Goal: Find specific page/section: Locate item on page

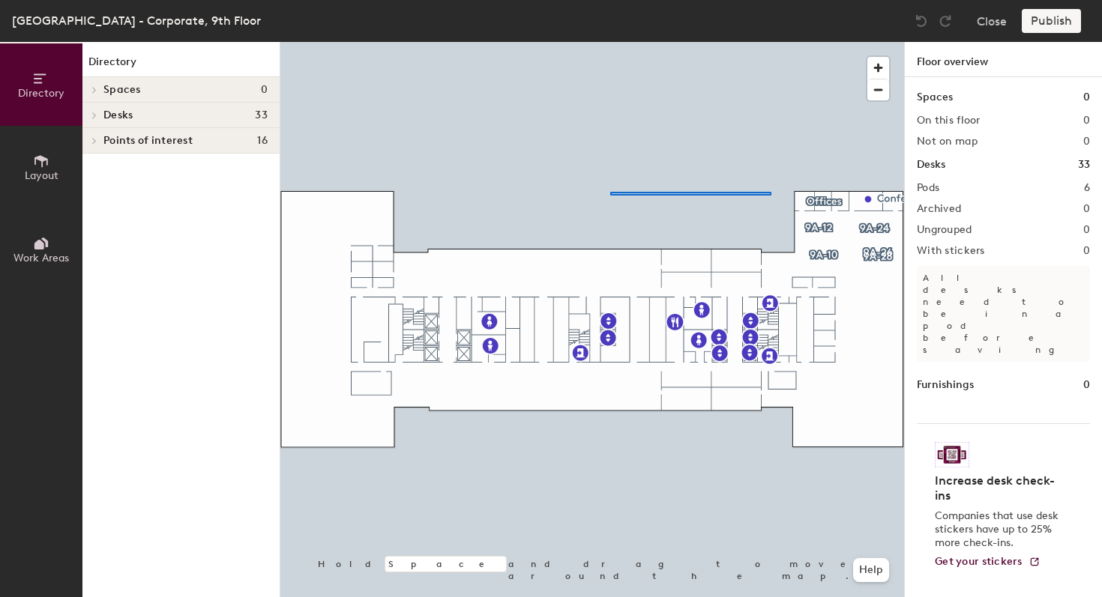
click at [611, 42] on div at bounding box center [591, 42] width 623 height 0
click at [202, 117] on h4 "Desks 33" at bounding box center [185, 115] width 164 height 12
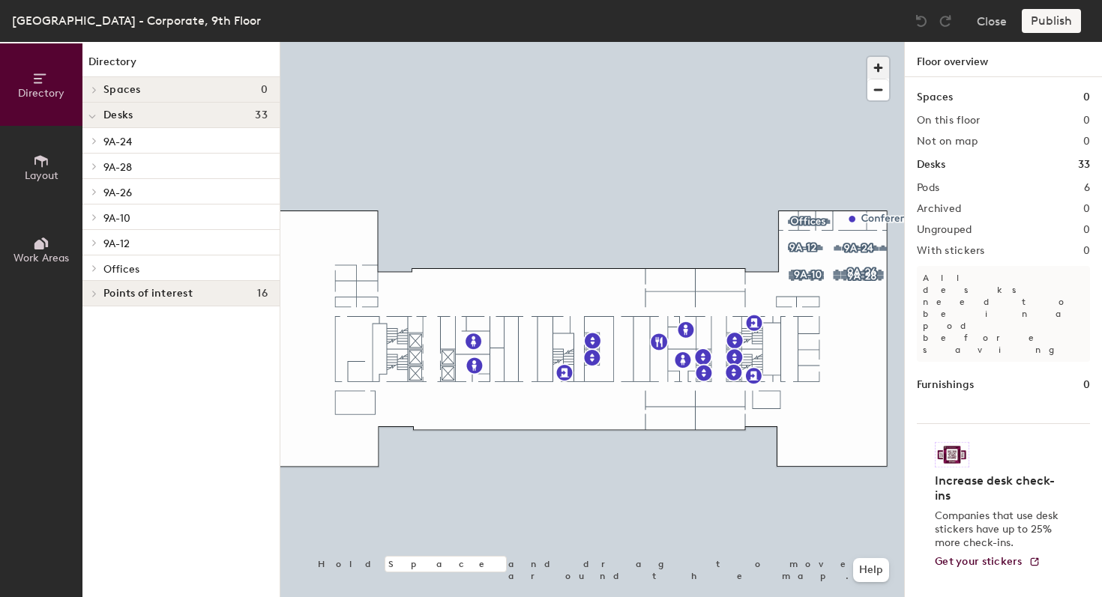
click at [879, 67] on span "button" at bounding box center [878, 68] width 22 height 22
click at [436, 42] on div at bounding box center [591, 42] width 623 height 0
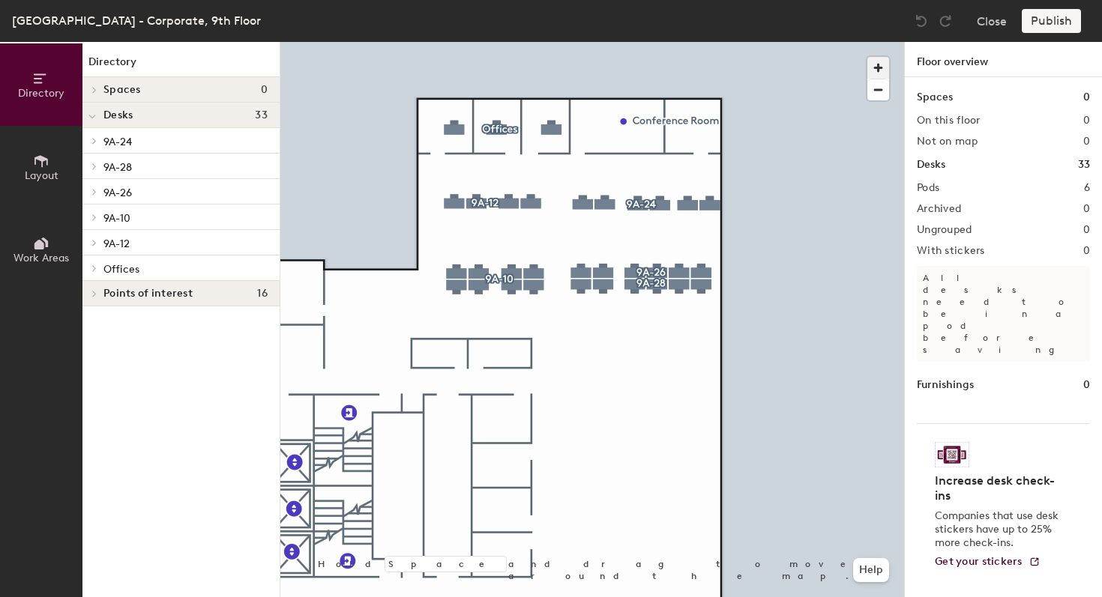
click at [874, 70] on span "button" at bounding box center [878, 68] width 22 height 22
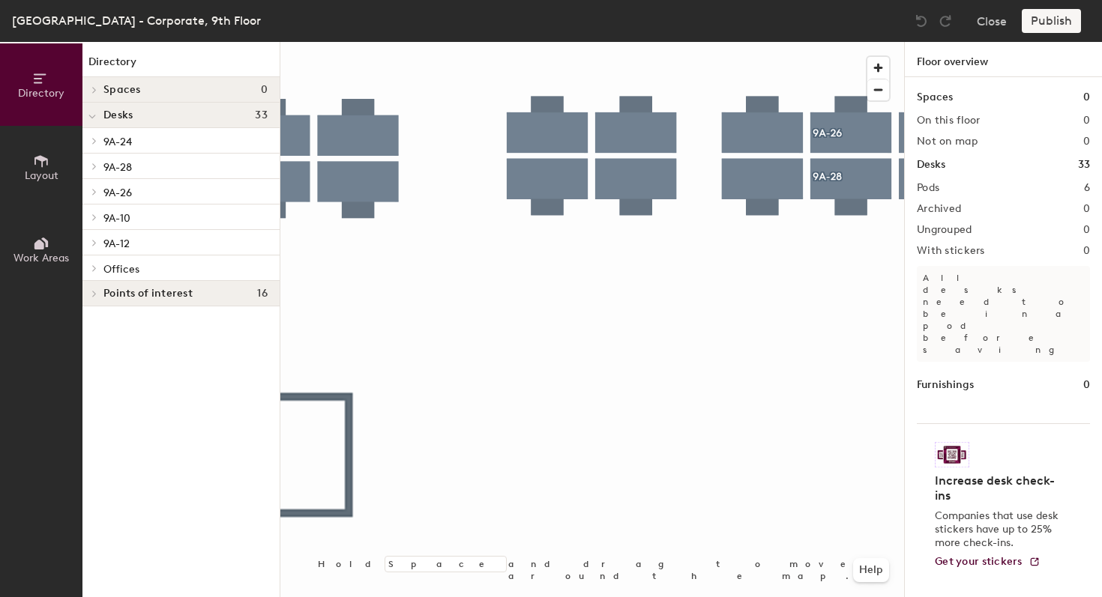
click at [258, 194] on p "9A-26" at bounding box center [185, 191] width 164 height 19
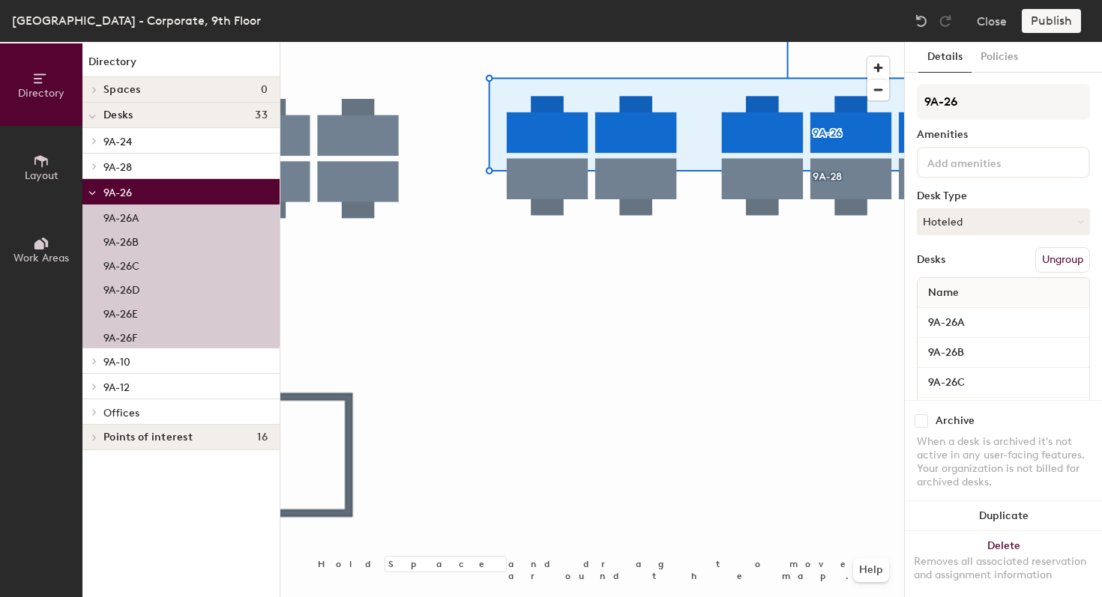
click at [241, 166] on p "9A-28" at bounding box center [185, 166] width 164 height 19
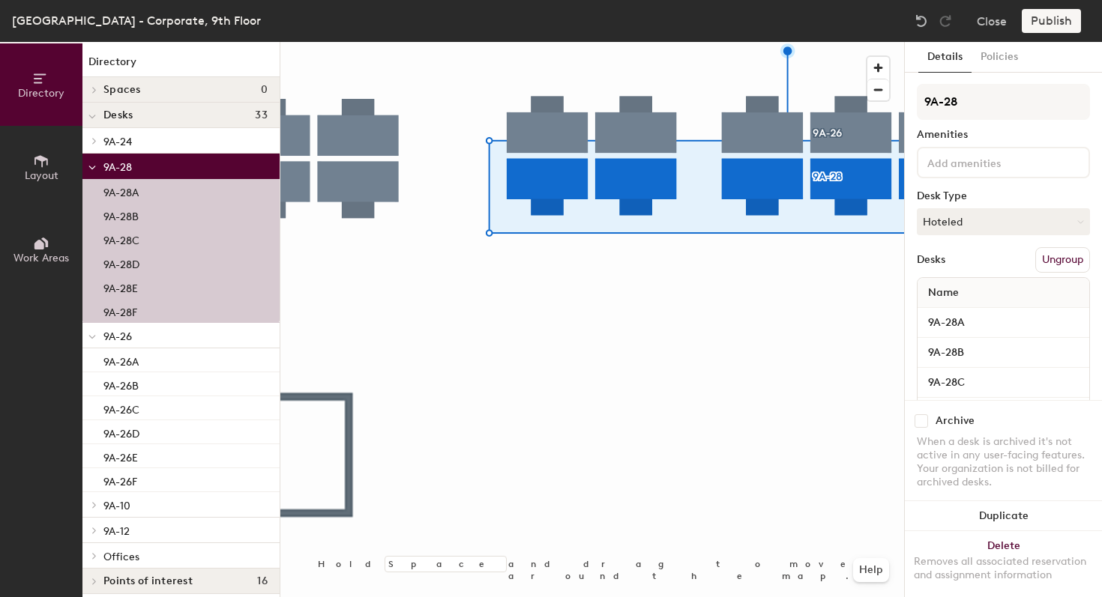
click at [214, 340] on p "9A-26" at bounding box center [185, 335] width 164 height 19
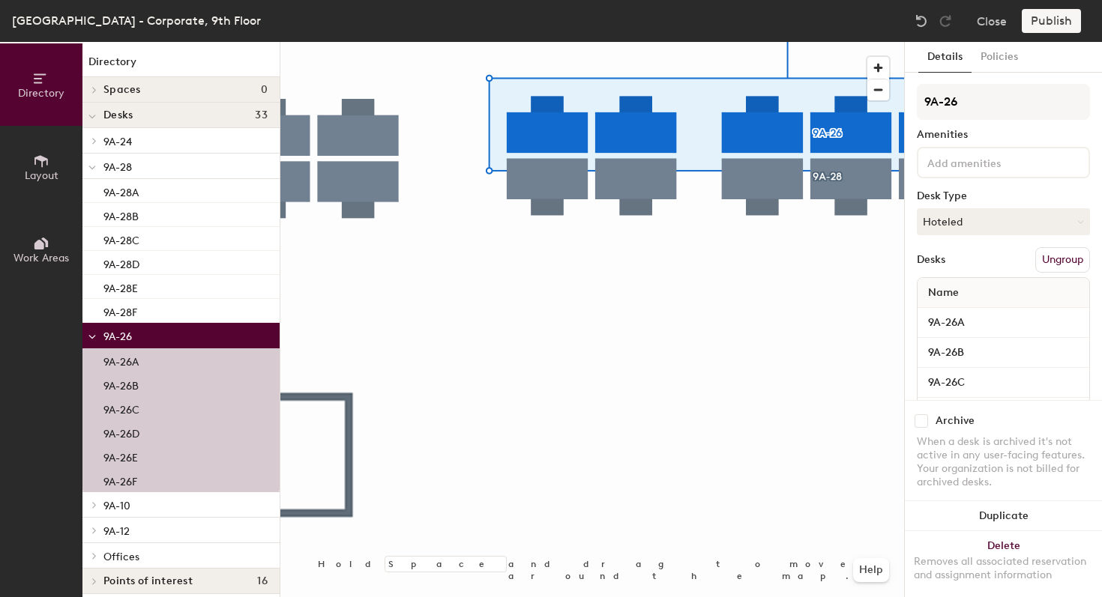
click at [94, 330] on span at bounding box center [91, 336] width 7 height 13
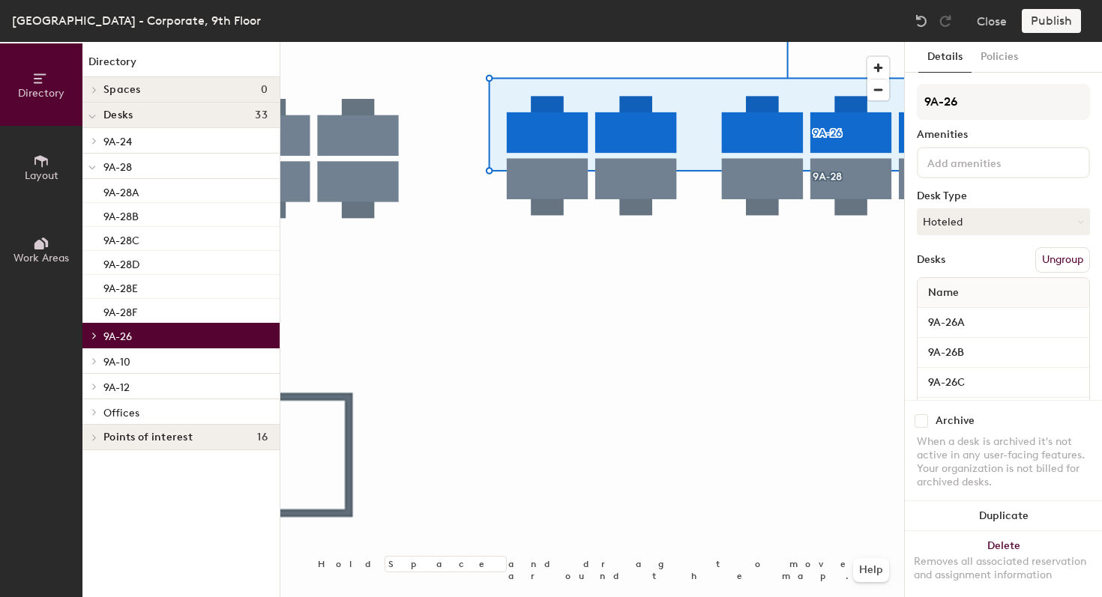
click at [90, 166] on icon at bounding box center [91, 168] width 7 height 6
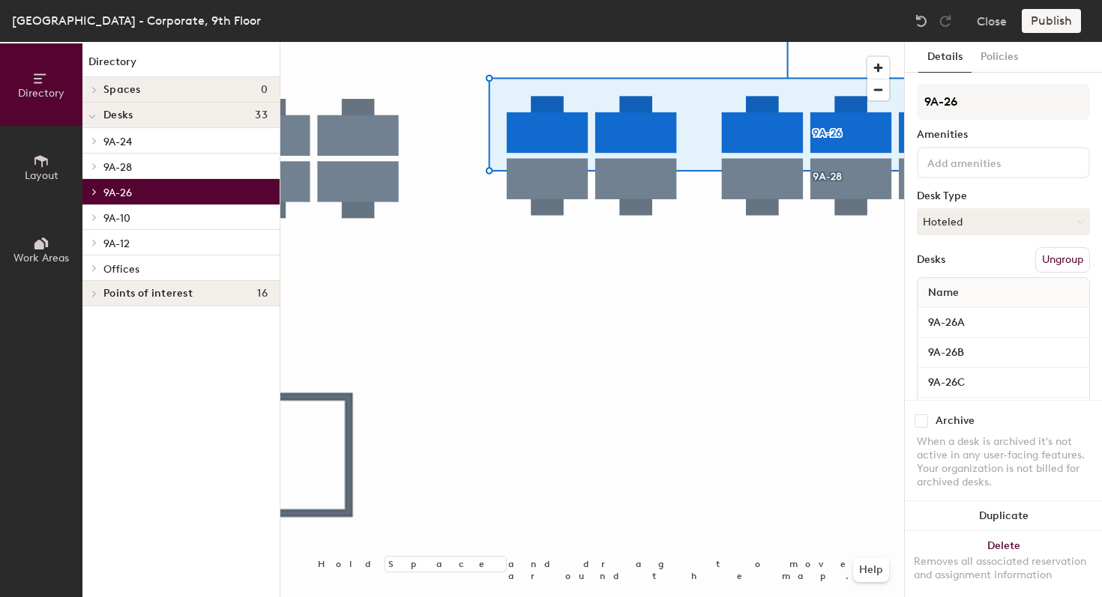
click at [101, 226] on div at bounding box center [91, 217] width 19 height 25
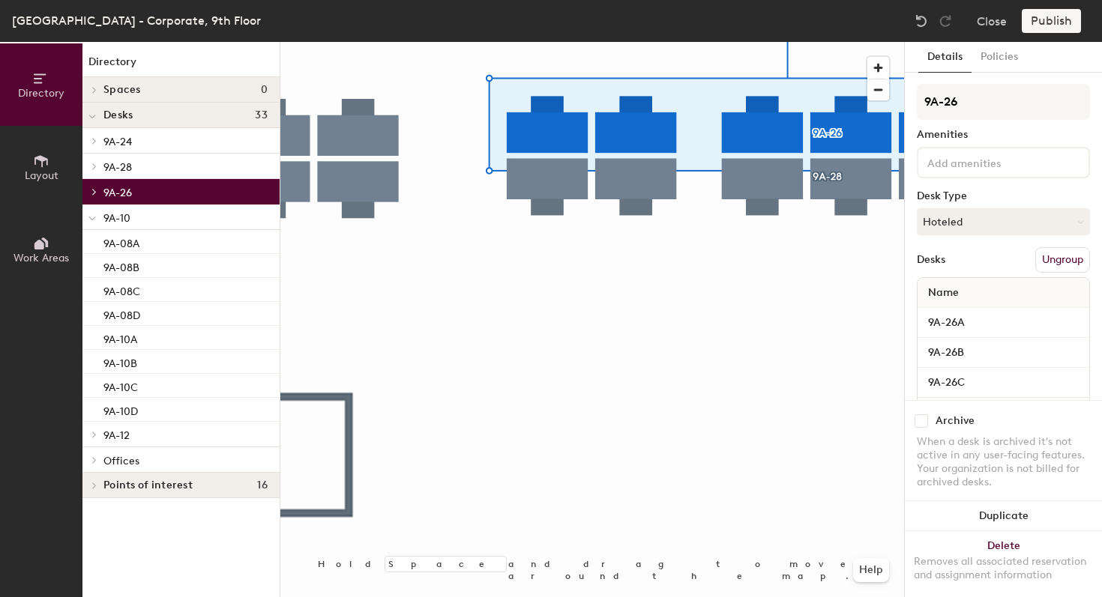
click at [101, 224] on div at bounding box center [91, 217] width 19 height 25
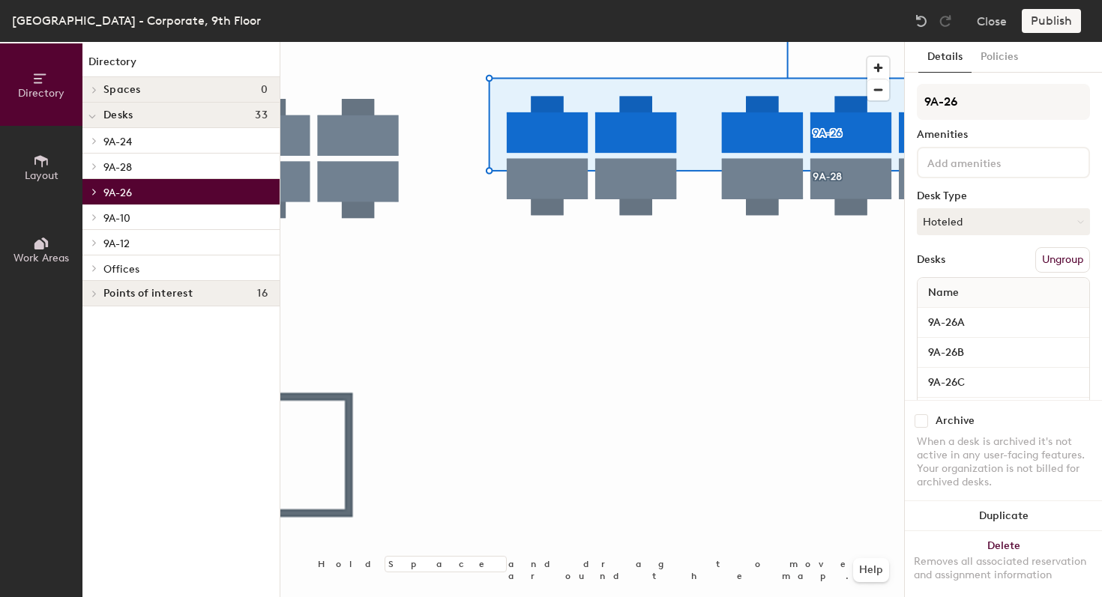
click at [111, 222] on span "9A-10" at bounding box center [116, 218] width 27 height 13
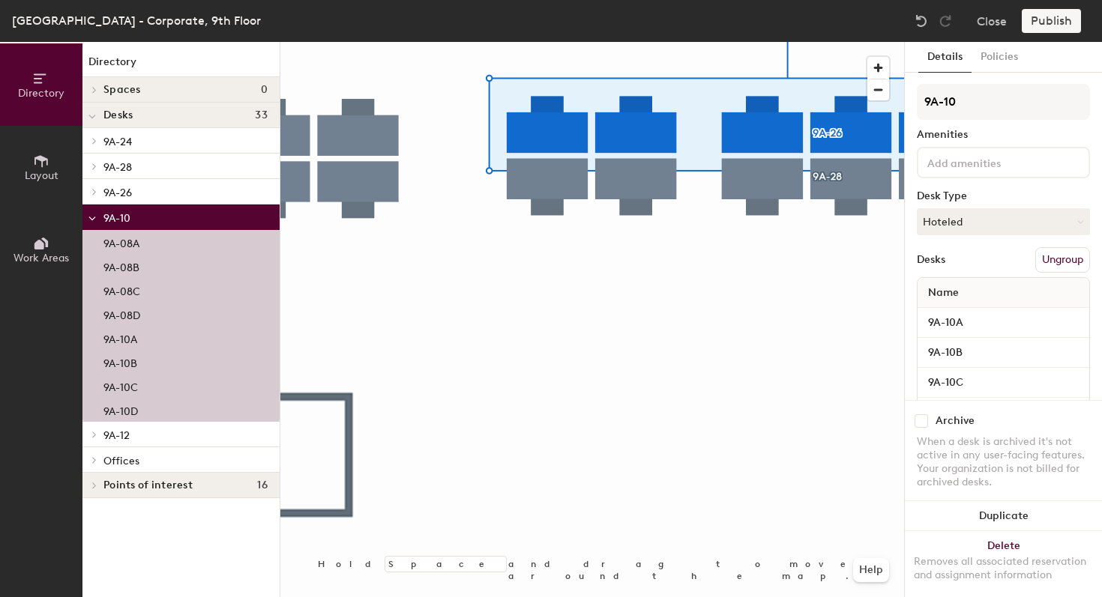
click at [109, 221] on span "9A-10" at bounding box center [116, 218] width 27 height 13
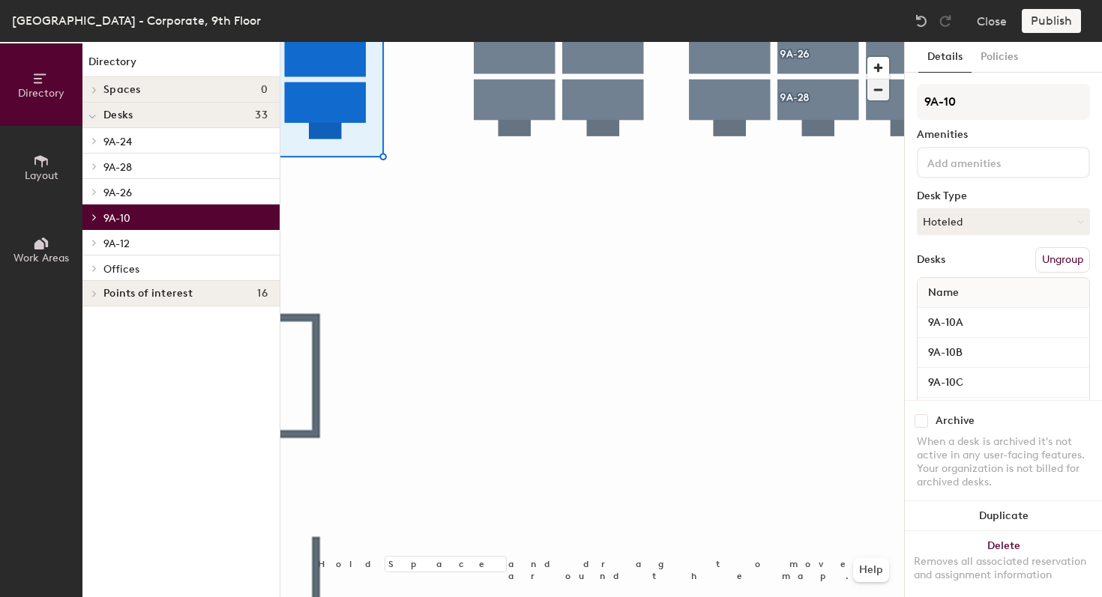
click at [878, 84] on span "button" at bounding box center [878, 89] width 22 height 21
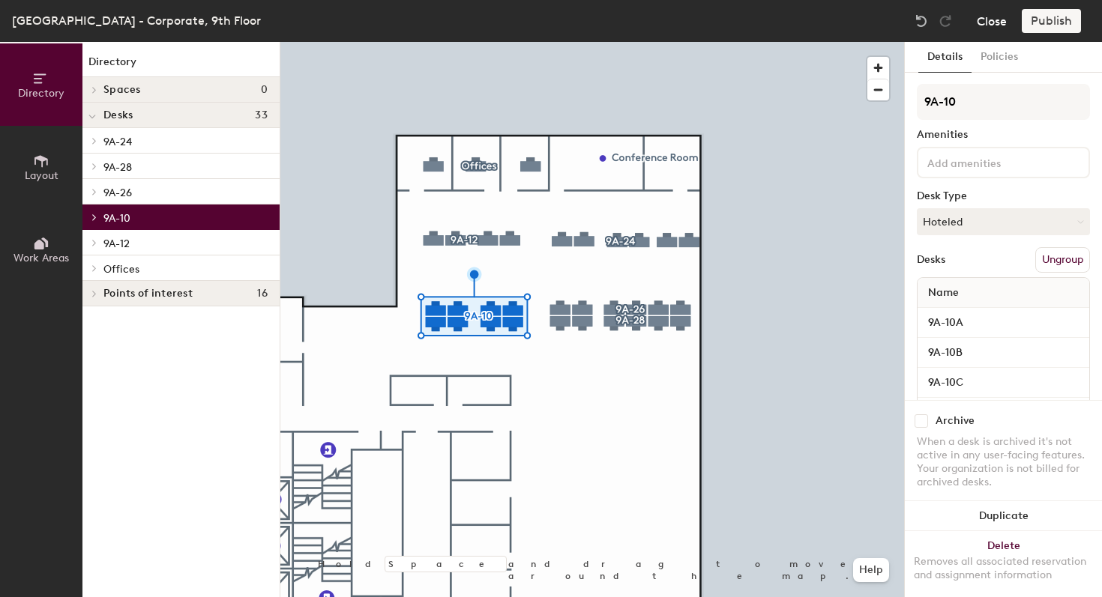
click at [984, 25] on button "Close" at bounding box center [991, 21] width 30 height 24
